Goal: Task Accomplishment & Management: Complete application form

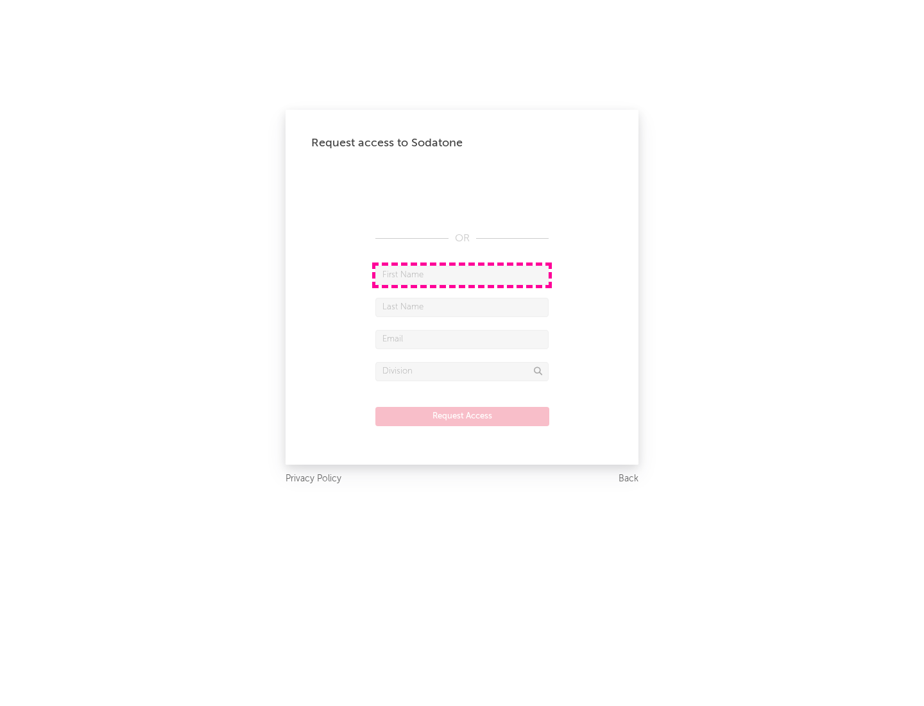
click at [462, 275] on input "text" at bounding box center [461, 275] width 173 height 19
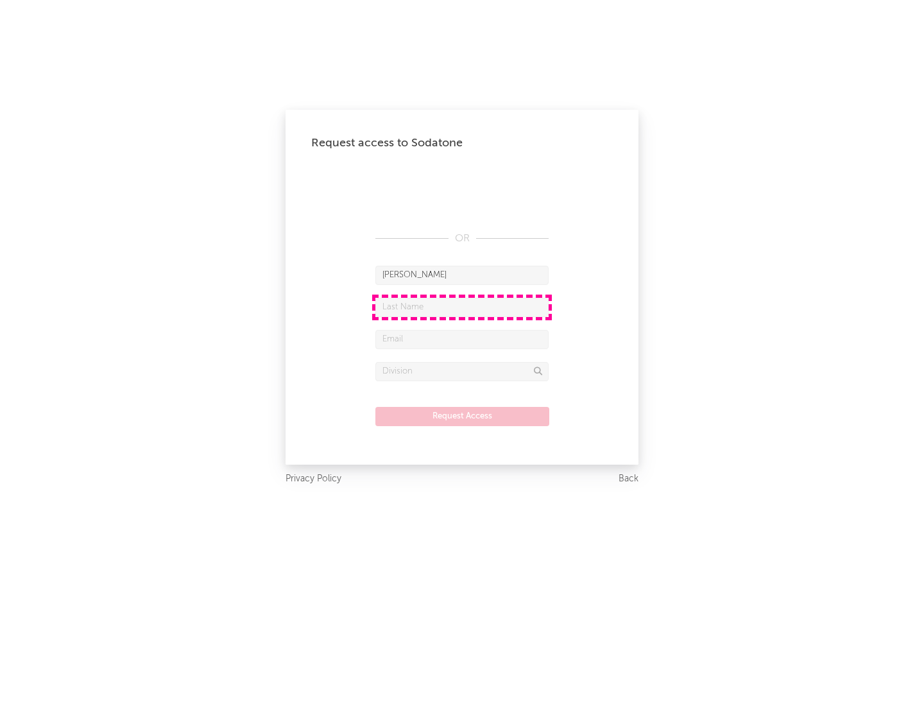
type input "[PERSON_NAME]"
click at [462, 307] on input "text" at bounding box center [461, 307] width 173 height 19
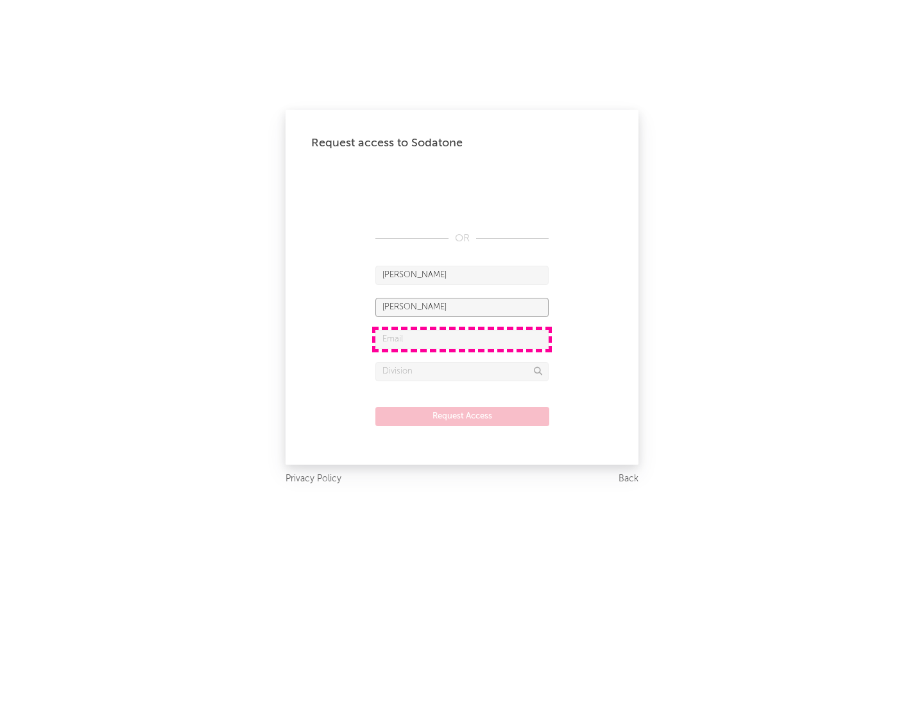
type input "[PERSON_NAME]"
click at [462, 339] on input "text" at bounding box center [461, 339] width 173 height 19
type input "[EMAIL_ADDRESS][DOMAIN_NAME]"
click at [462, 371] on input "text" at bounding box center [461, 371] width 173 height 19
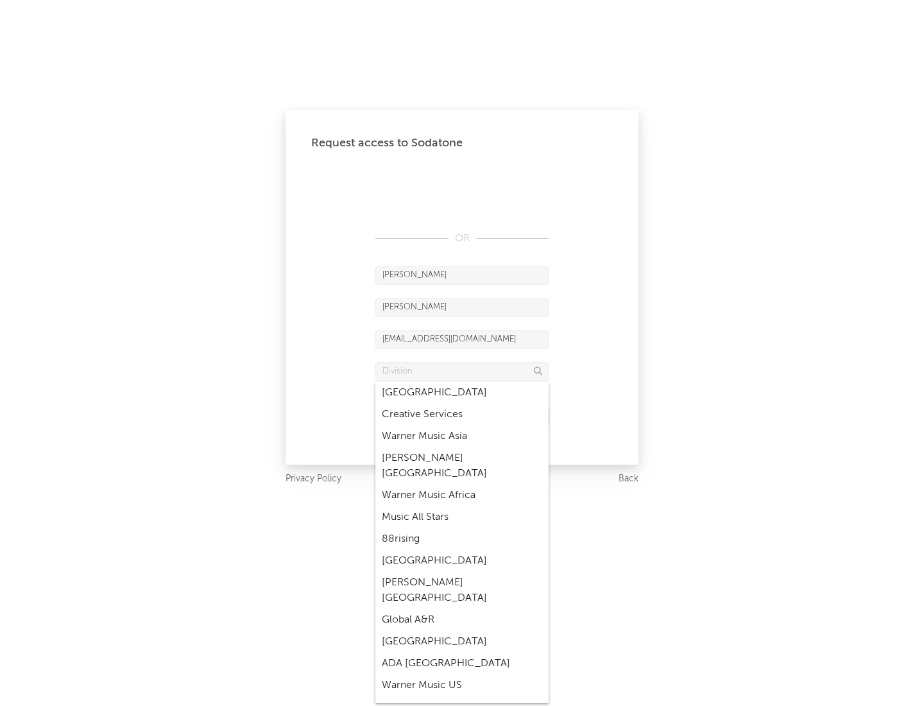
click at [462, 506] on div "Music All Stars" at bounding box center [461, 517] width 173 height 22
type input "Music All Stars"
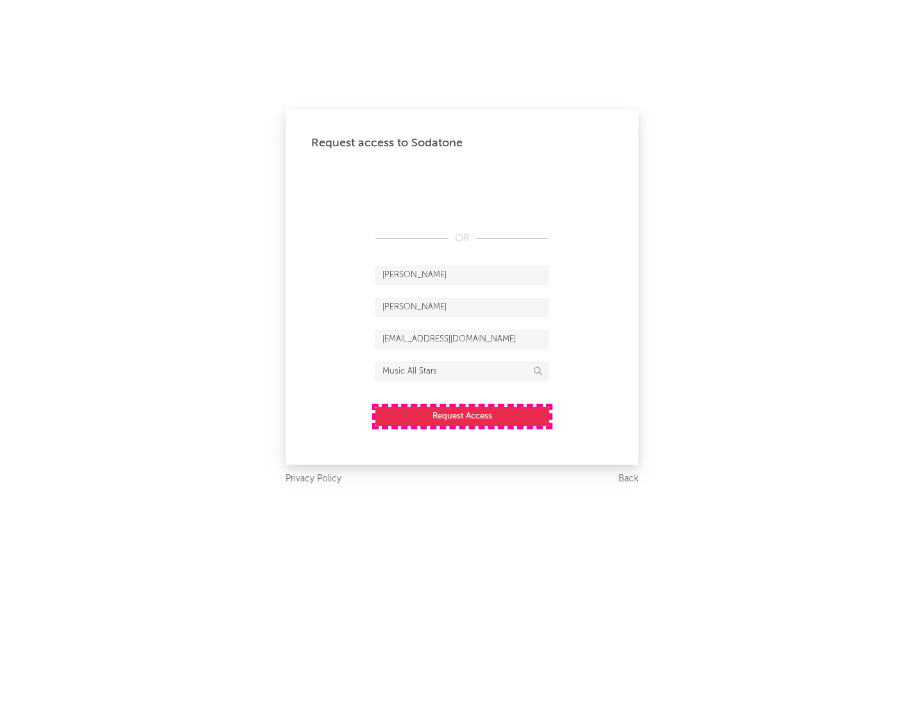
click at [462, 416] on button "Request Access" at bounding box center [462, 416] width 174 height 19
